Goal: Information Seeking & Learning: Find specific fact

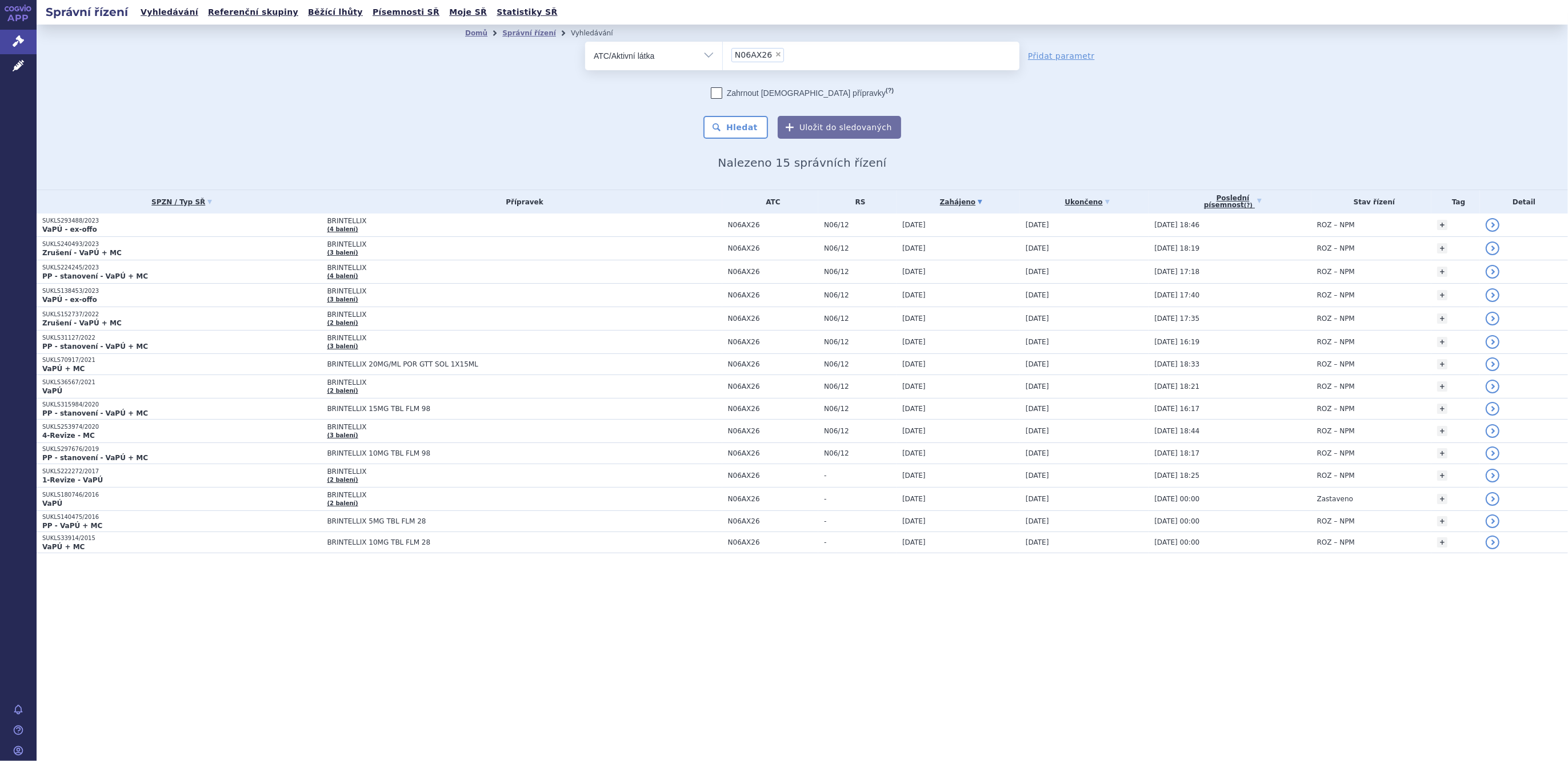
click at [775, 49] on li "× N06AX26" at bounding box center [757, 55] width 53 height 15
click at [723, 49] on select "N06AX26" at bounding box center [722, 55] width 1 height 28
click at [775, 52] on span "×" at bounding box center [778, 54] width 6 height 6
click at [723, 52] on select "N06AX26" at bounding box center [722, 55] width 1 height 28
select select
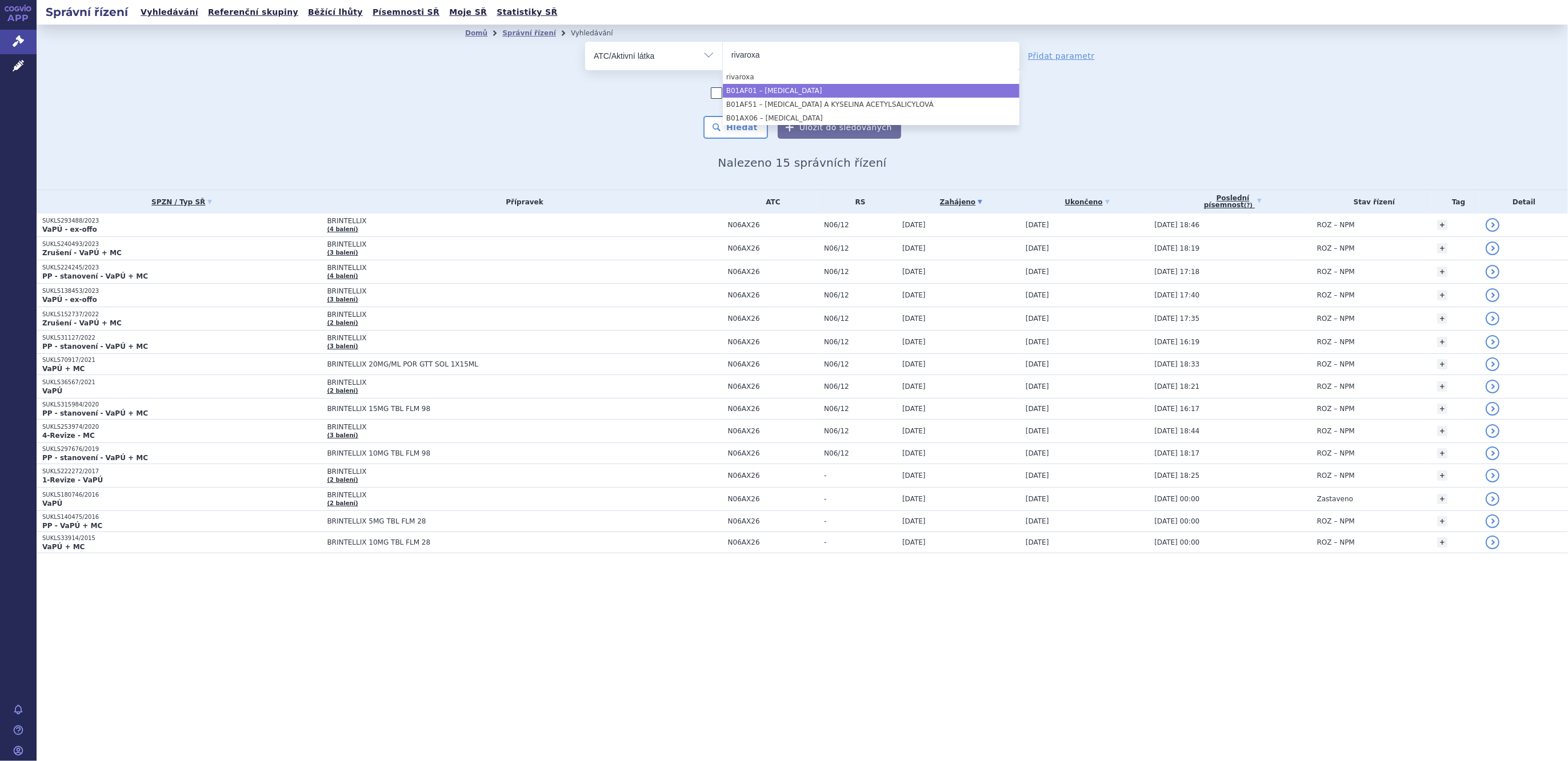
type input "rivaroxa"
select select "B01AF01"
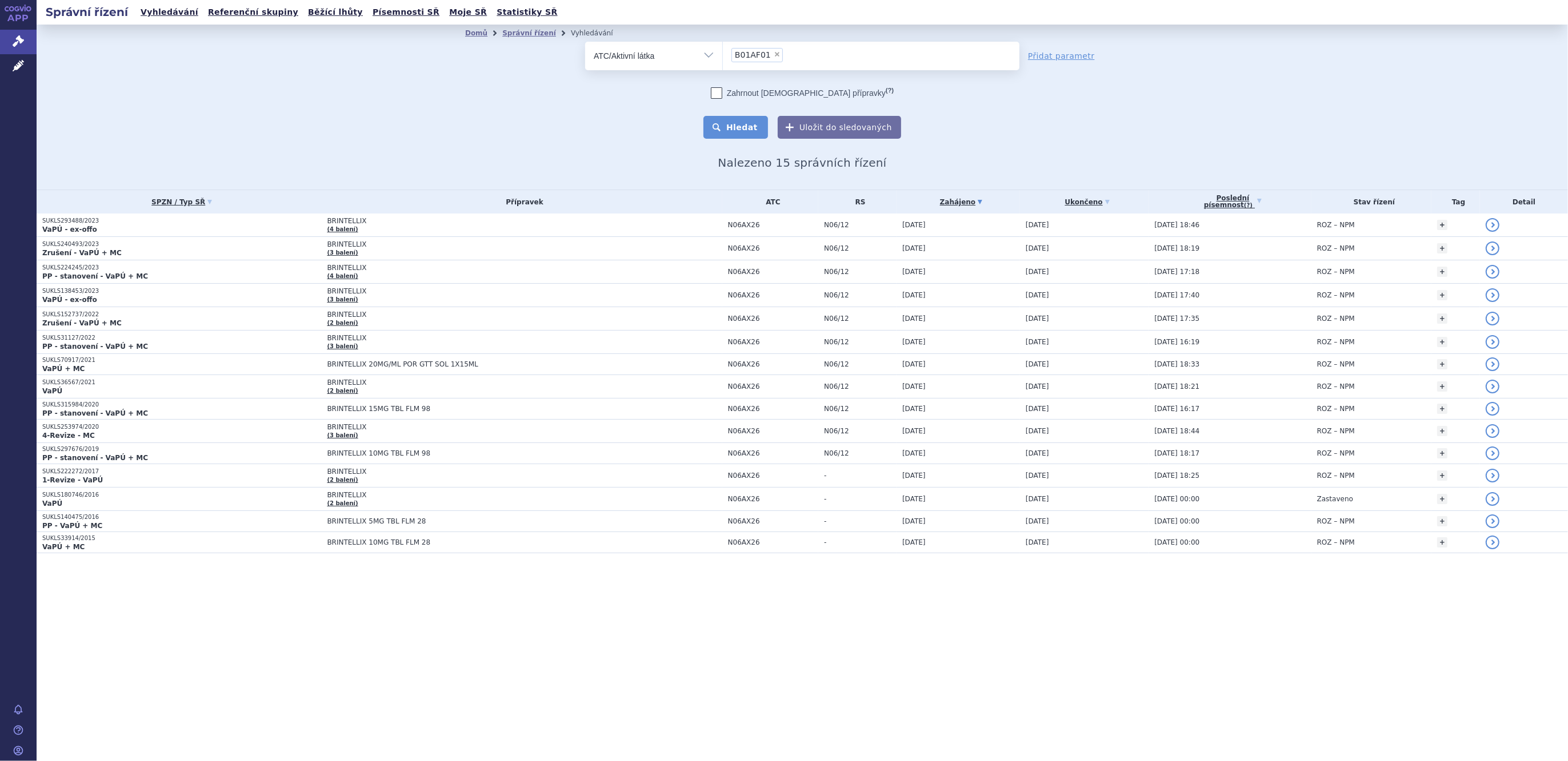
click at [745, 126] on button "Hledat" at bounding box center [736, 127] width 65 height 23
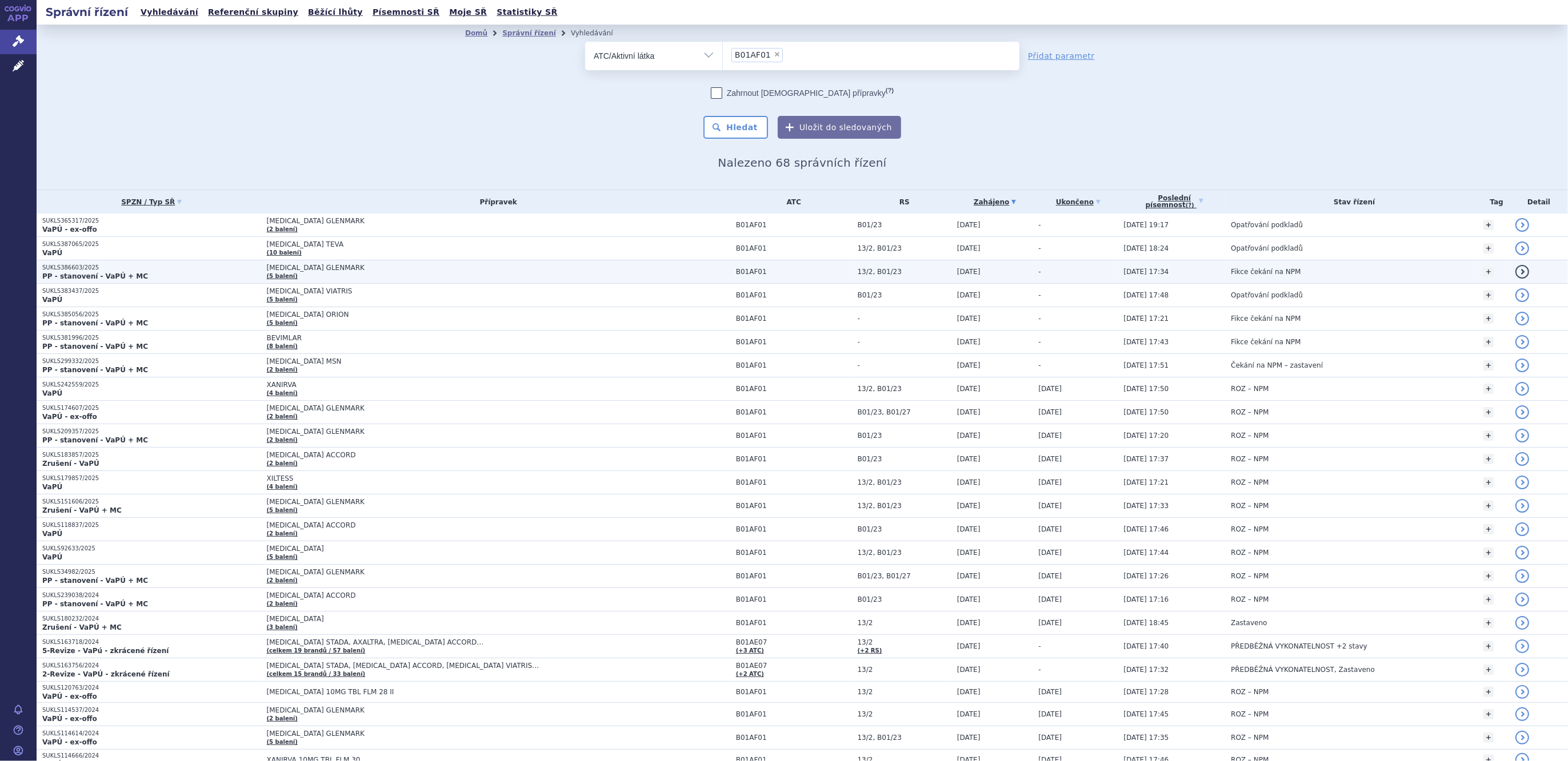
click at [306, 275] on td "RIVAROXABAN GLENMARK (5 balení)" at bounding box center [495, 271] width 469 height 23
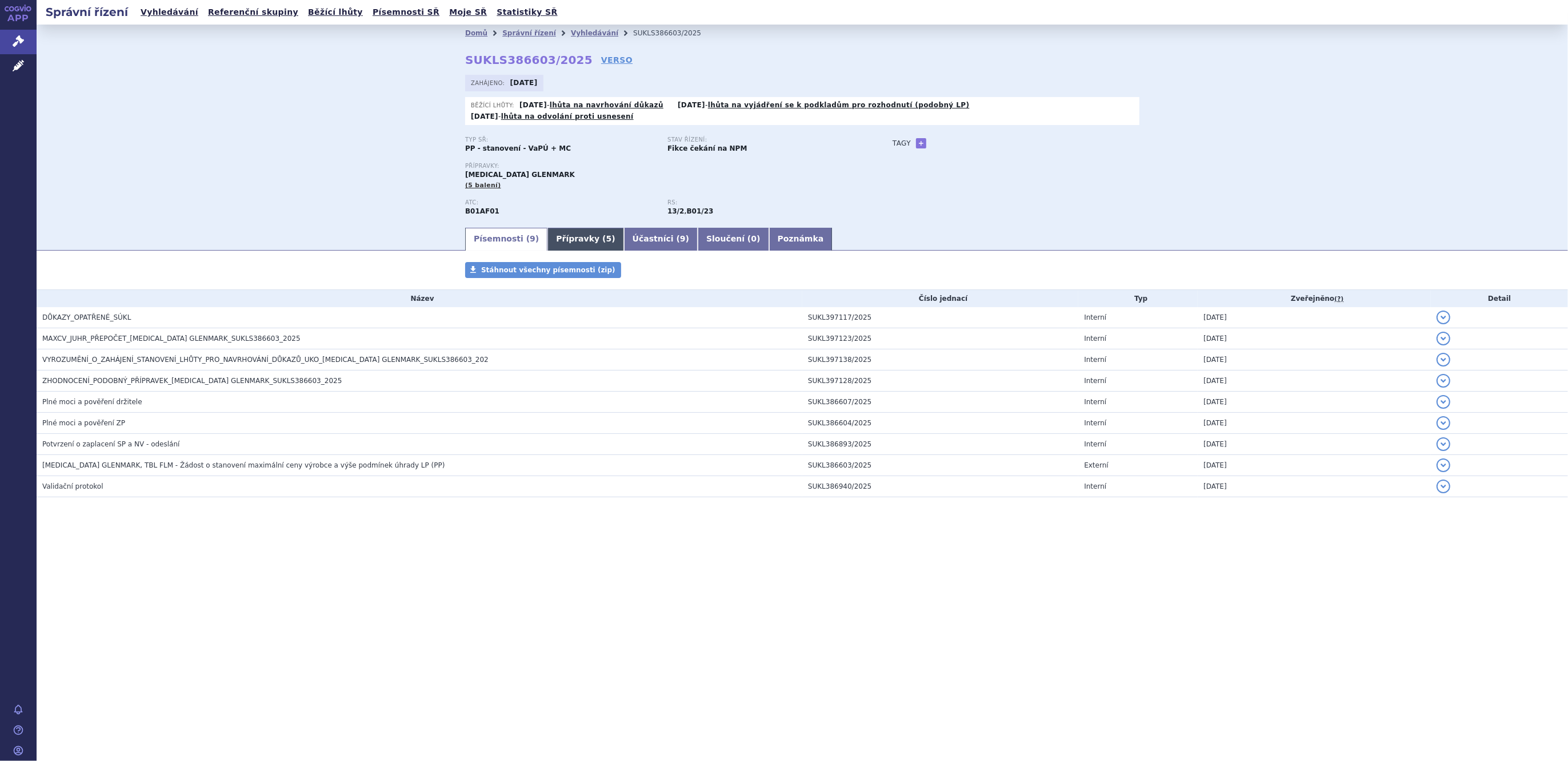
click at [571, 230] on link "Přípravky ( 5 )" at bounding box center [585, 239] width 76 height 23
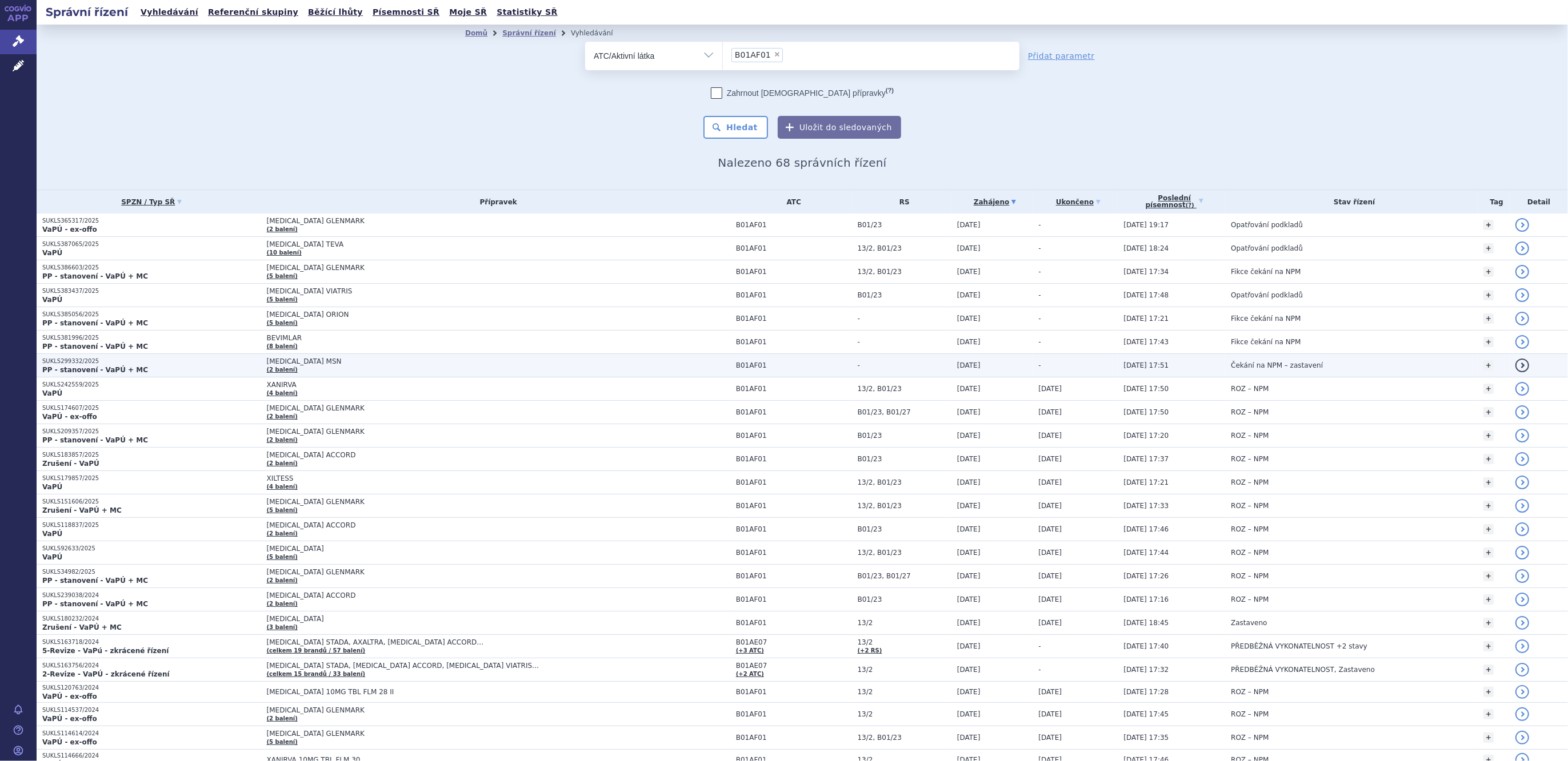
click at [274, 359] on span "RIVAROXABAN MSN" at bounding box center [409, 361] width 285 height 8
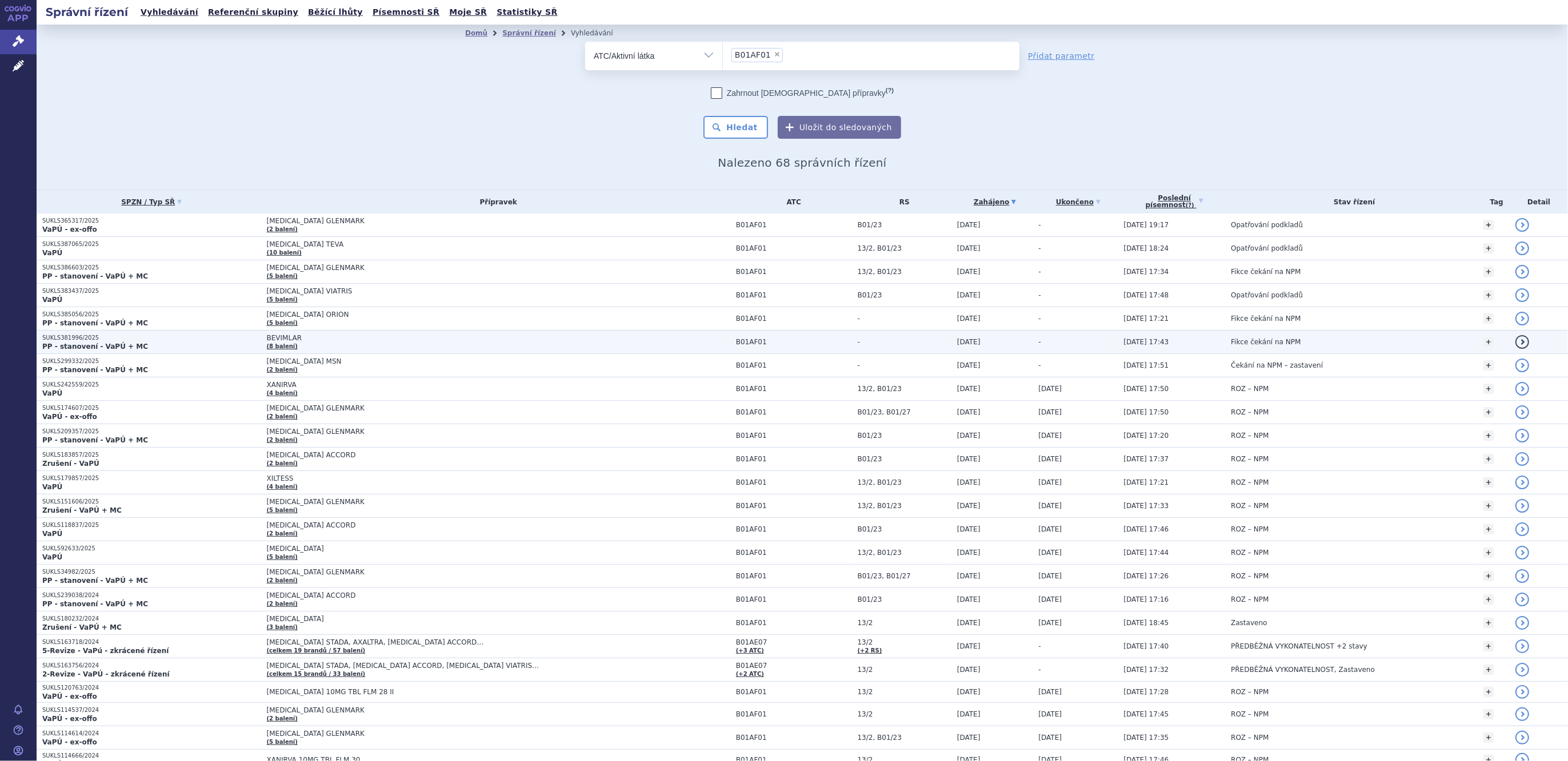
drag, startPoint x: 0, startPoint y: 0, endPoint x: 274, endPoint y: 336, distance: 433.6
click at [274, 336] on span "BEVIMLAR" at bounding box center [409, 338] width 285 height 8
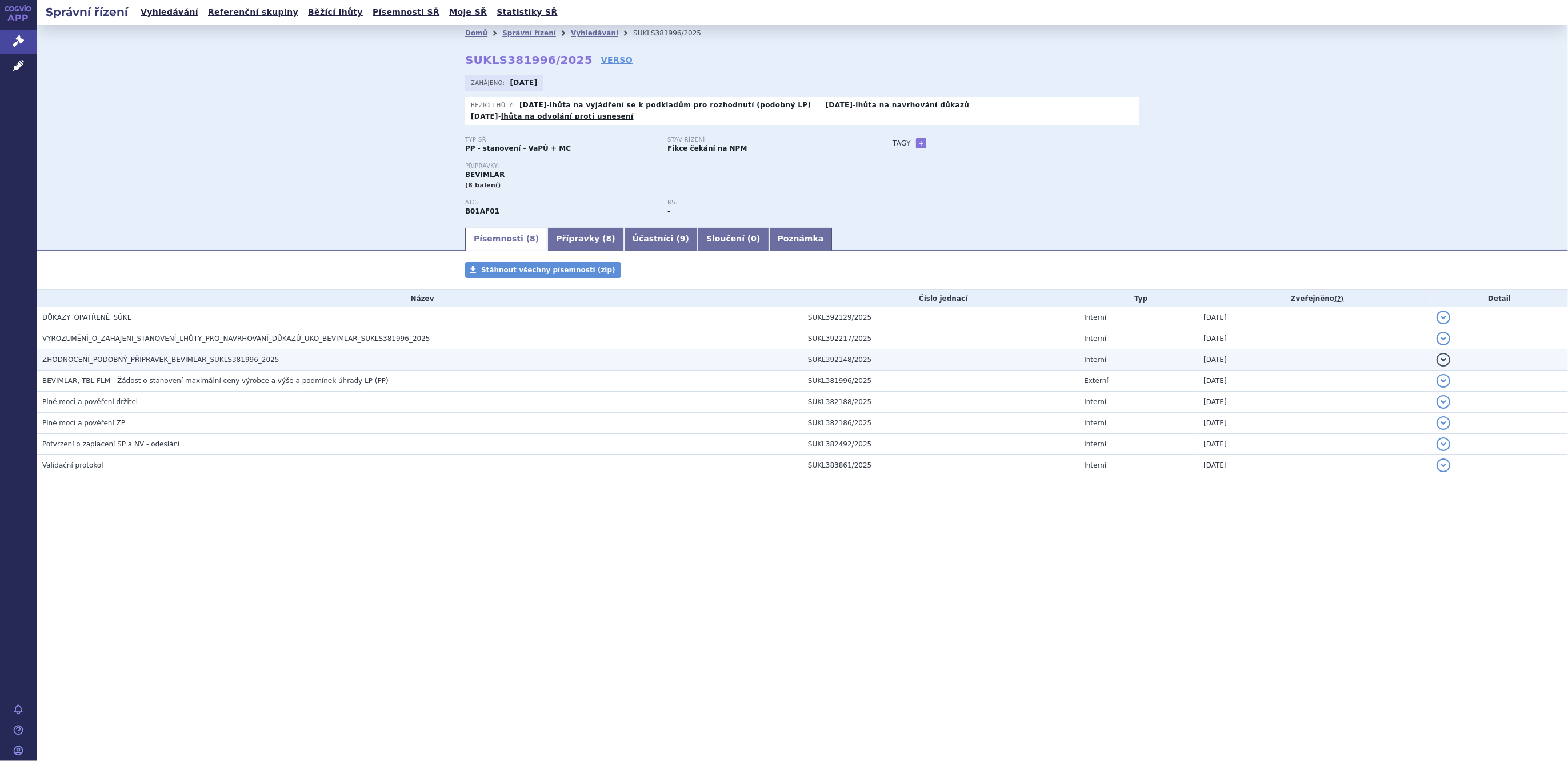
click at [188, 349] on td "ZHODNOCENÍ_PODOBNÝ_PŘÍPRAVEK_BEVIMLAR_SUKLS381996_2025" at bounding box center [419, 359] width 765 height 21
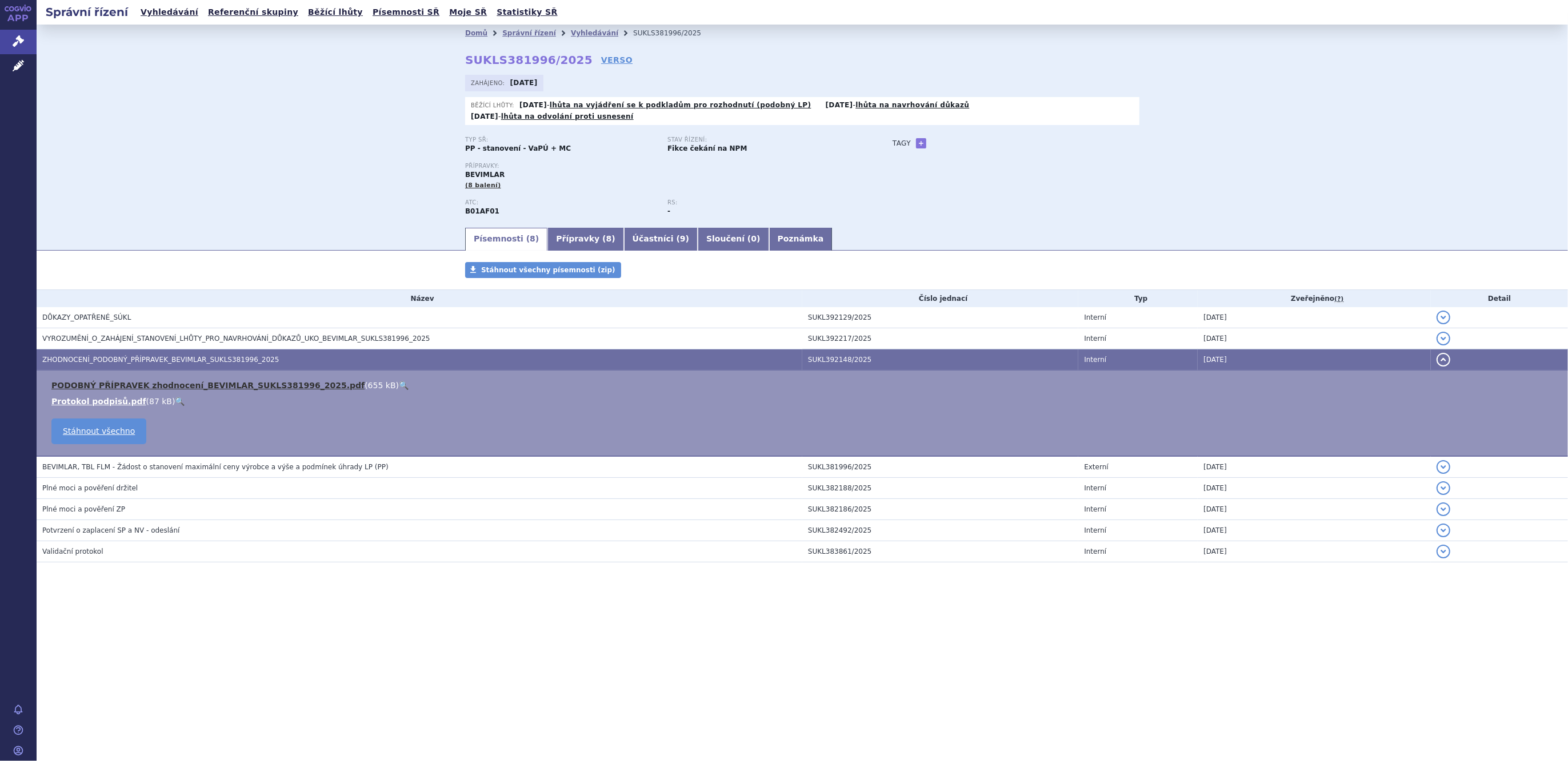
click at [194, 380] on link "PODOBNÝ PŘÍPRAVEK zhodnocení_BEVIMLAR_SUKLS381996_2025.pdf" at bounding box center [208, 385] width 313 height 9
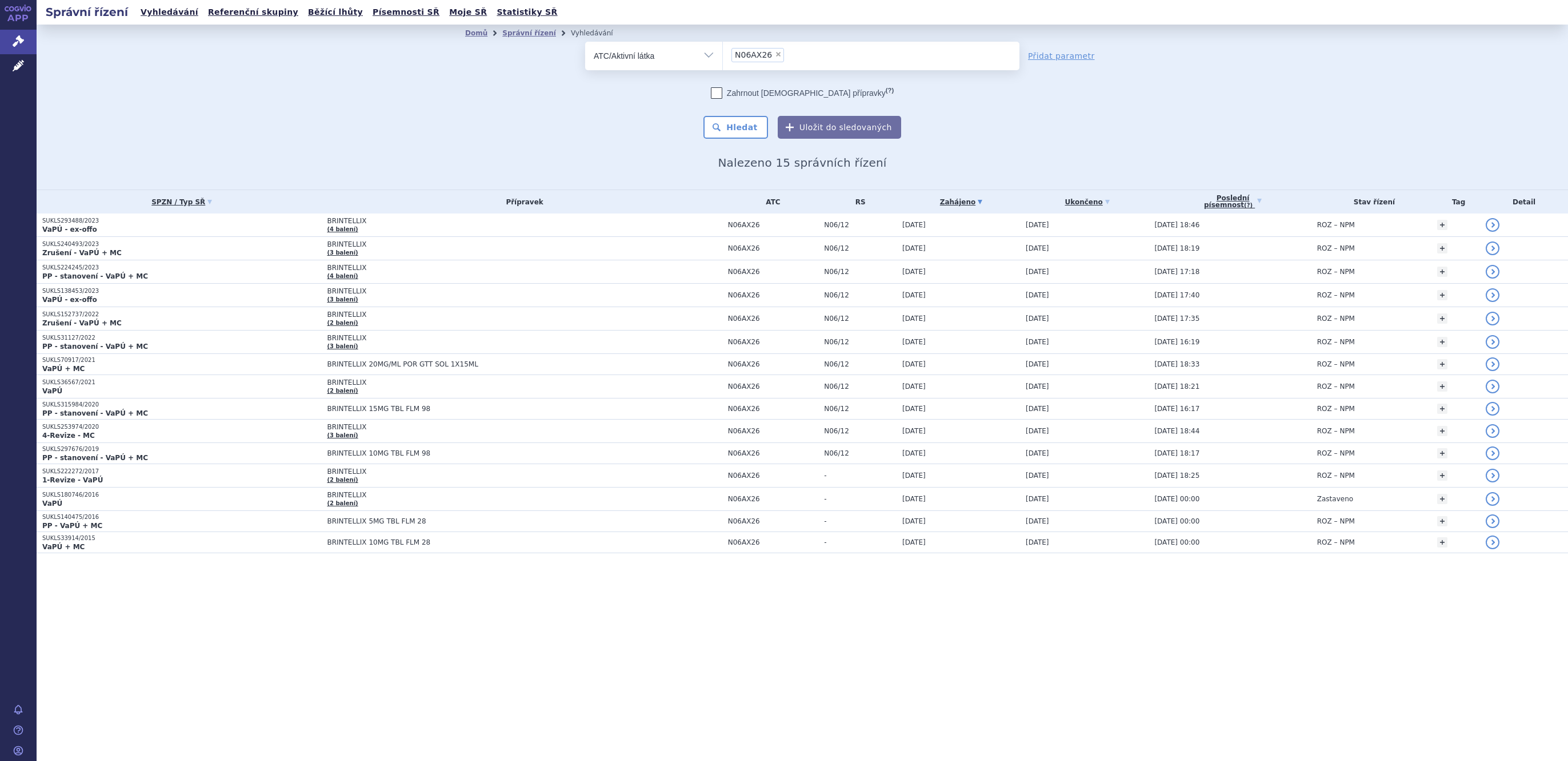
select select
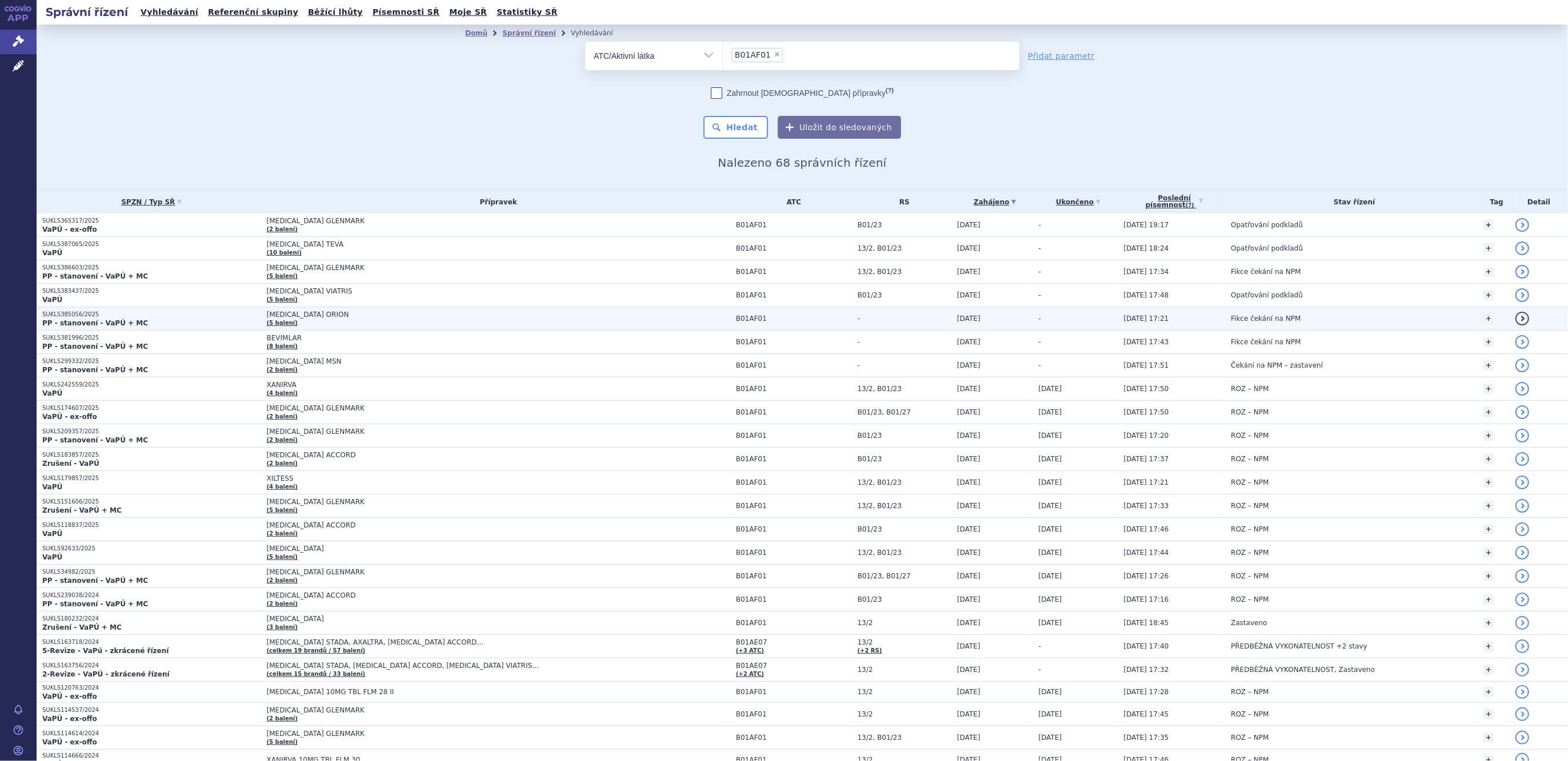
click at [271, 313] on span "[MEDICAL_DATA] ORION" at bounding box center [409, 315] width 285 height 8
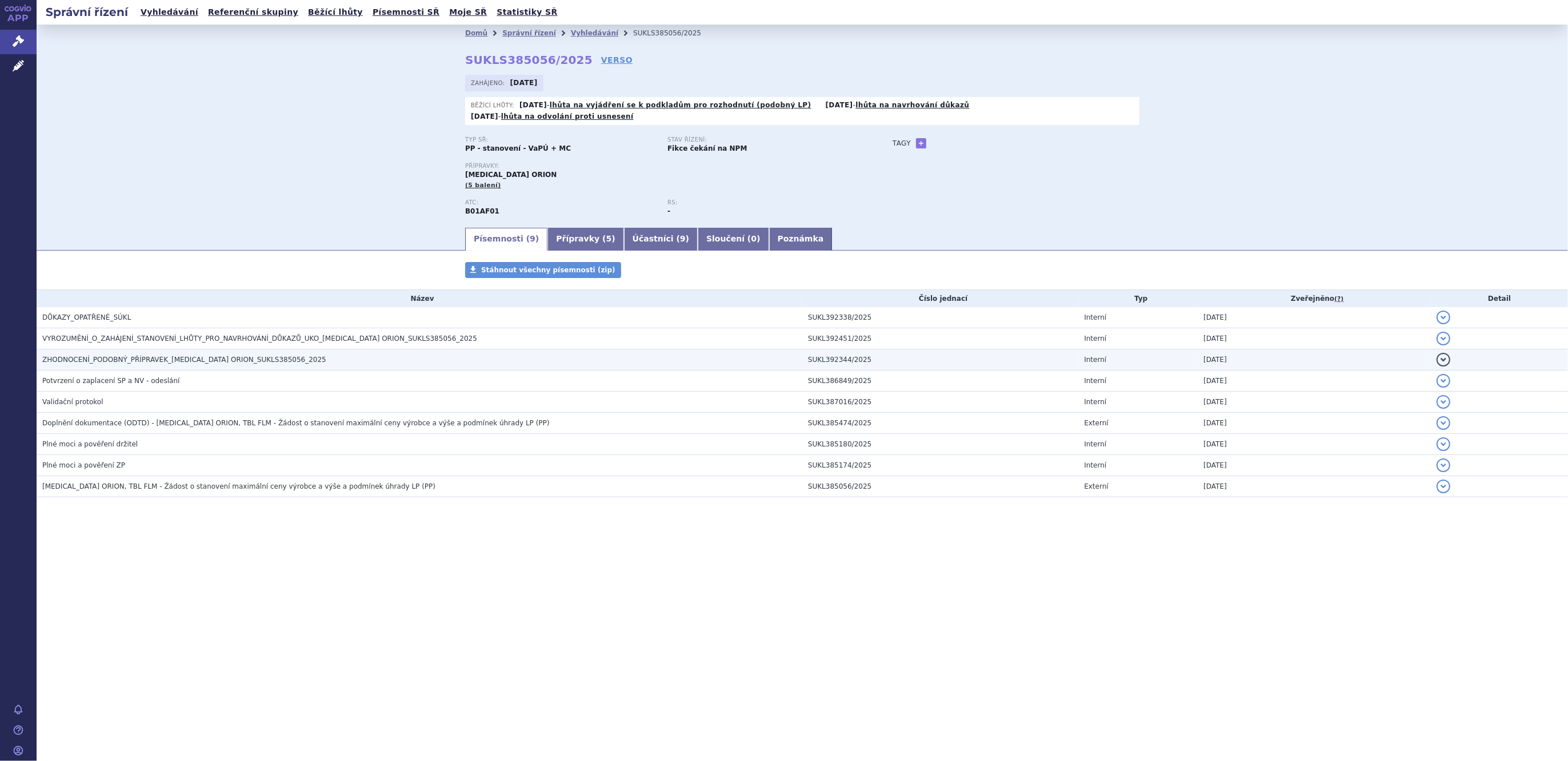
click at [165, 355] on span "ZHODNOCENÍ_PODOBNÝ_PŘÍPRAVEK_[MEDICAL_DATA] ORION_SUKLS385056_2025" at bounding box center [183, 359] width 284 height 8
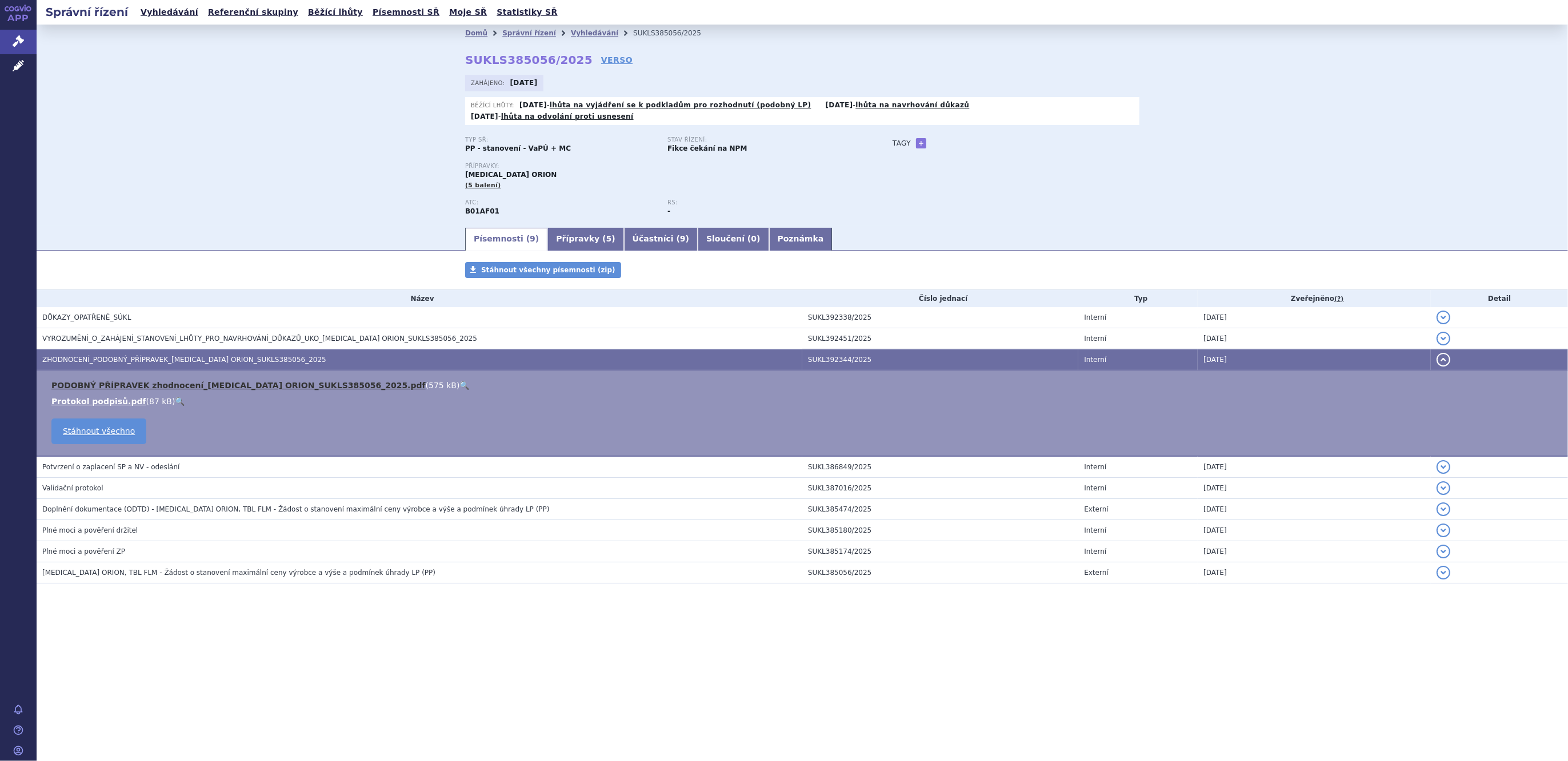
click at [177, 380] on link "PODOBNÝ PŘÍPRAVEK zhodnocení_[MEDICAL_DATA] ORION_SUKLS385056_2025.pdf" at bounding box center [238, 385] width 374 height 9
